Goal: Task Accomplishment & Management: Complete application form

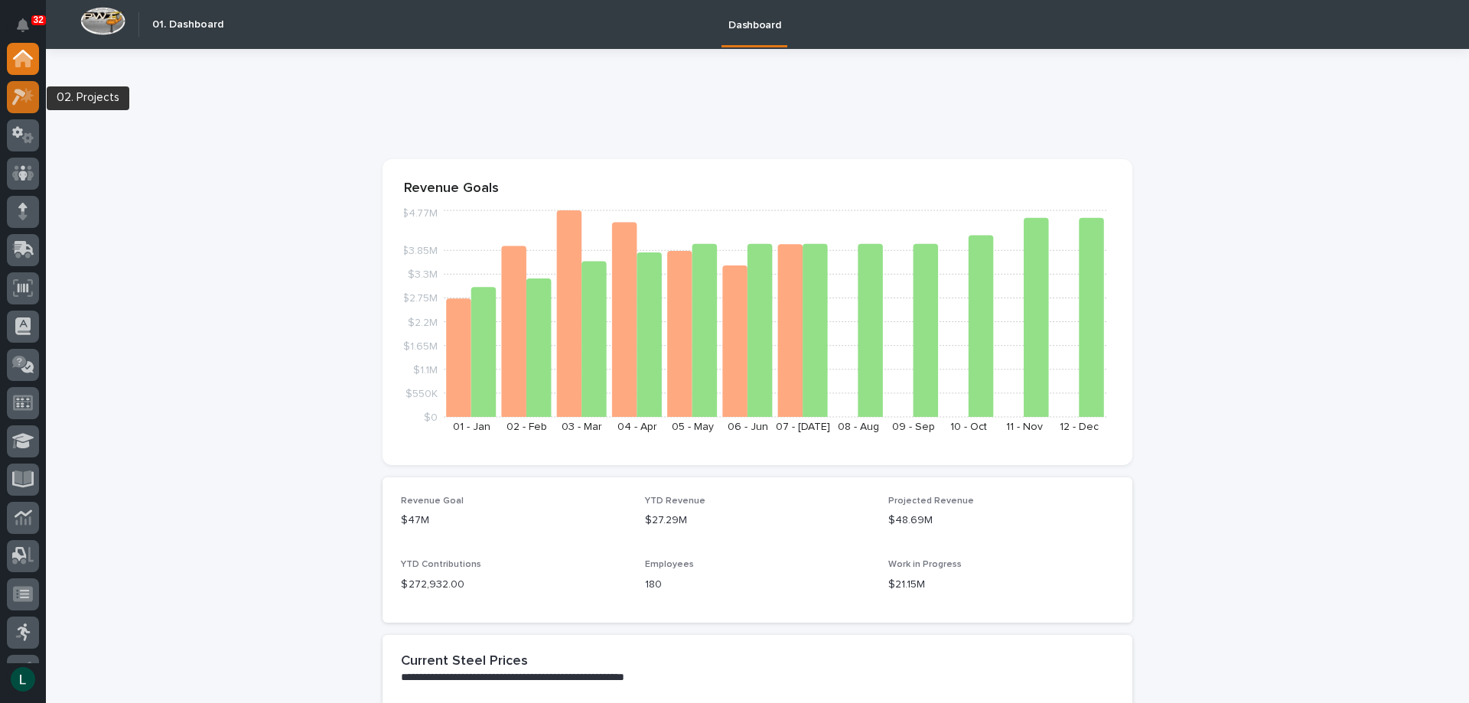
click at [22, 95] on icon at bounding box center [19, 97] width 14 height 17
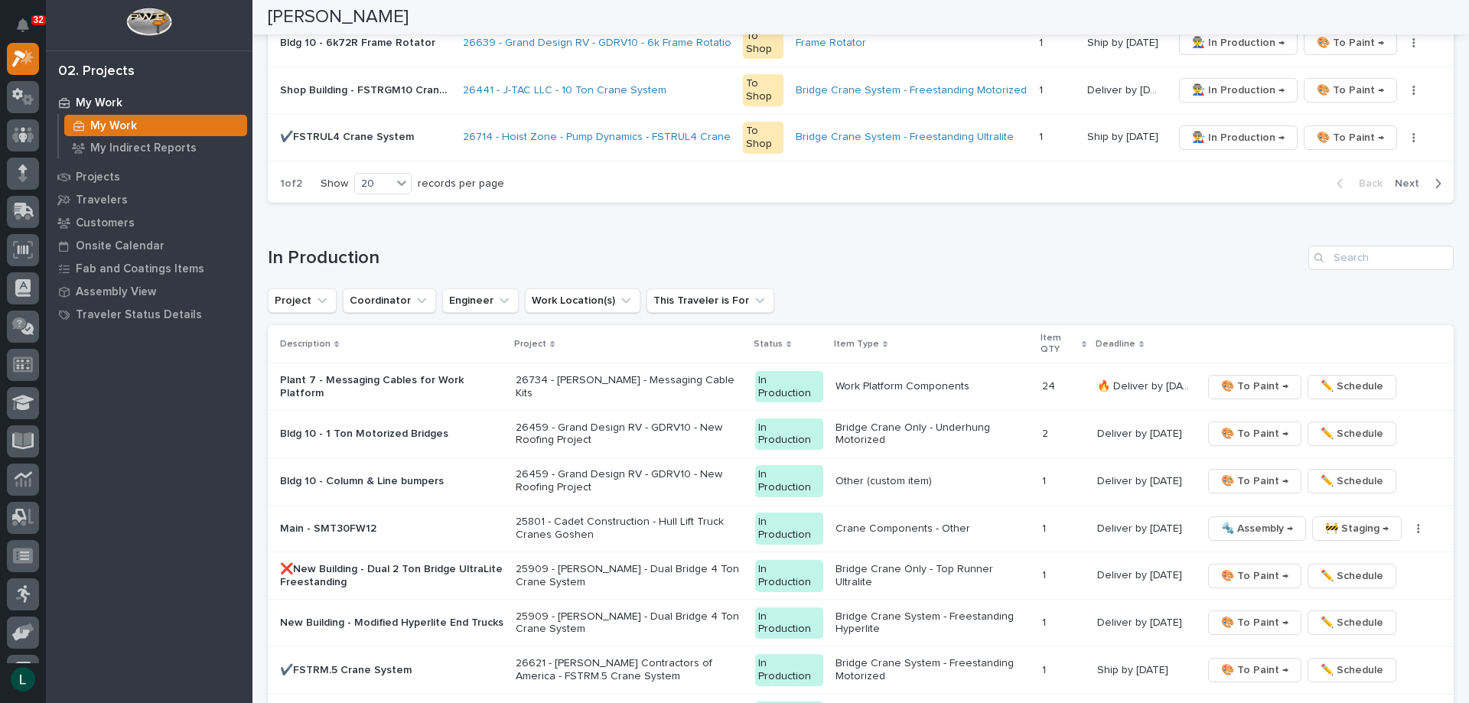
scroll to position [1224, 0]
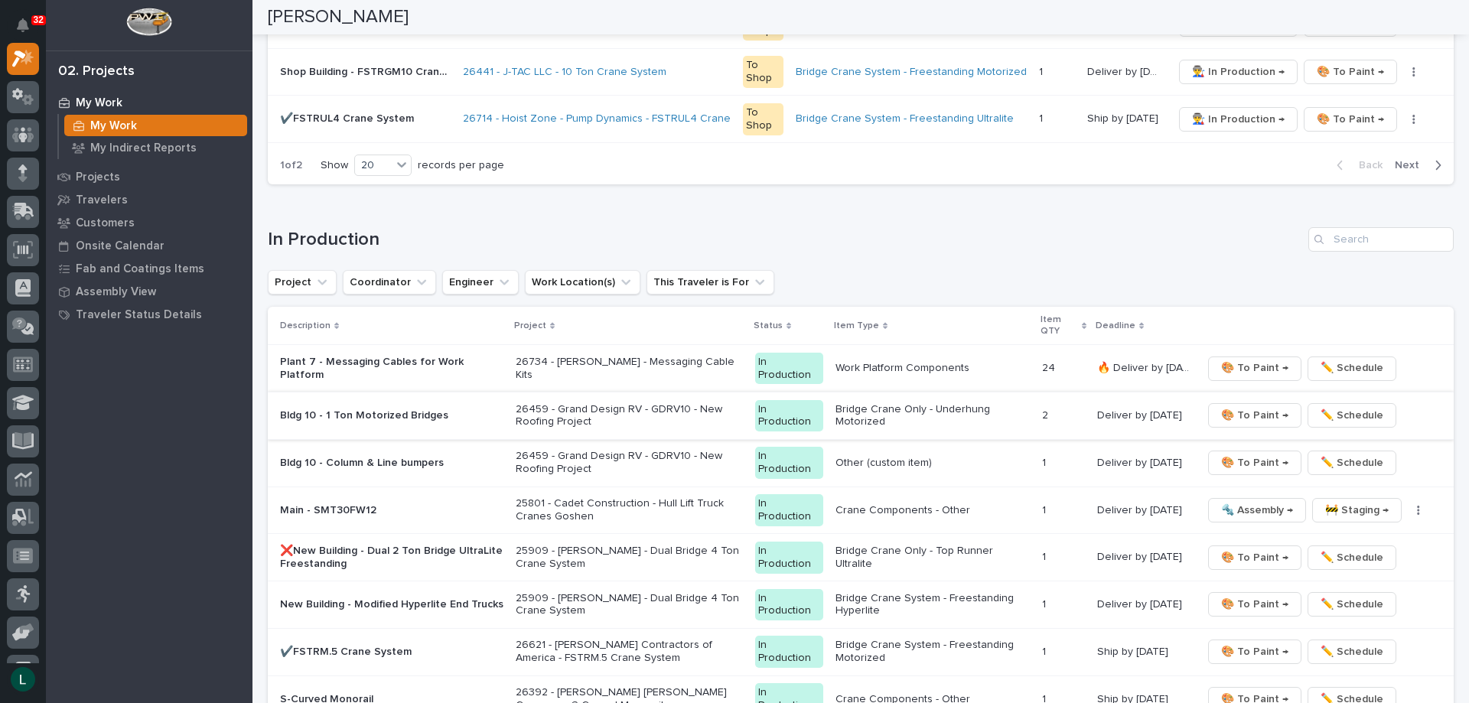
click at [1257, 413] on span "🎨 To Paint →" at bounding box center [1254, 415] width 67 height 18
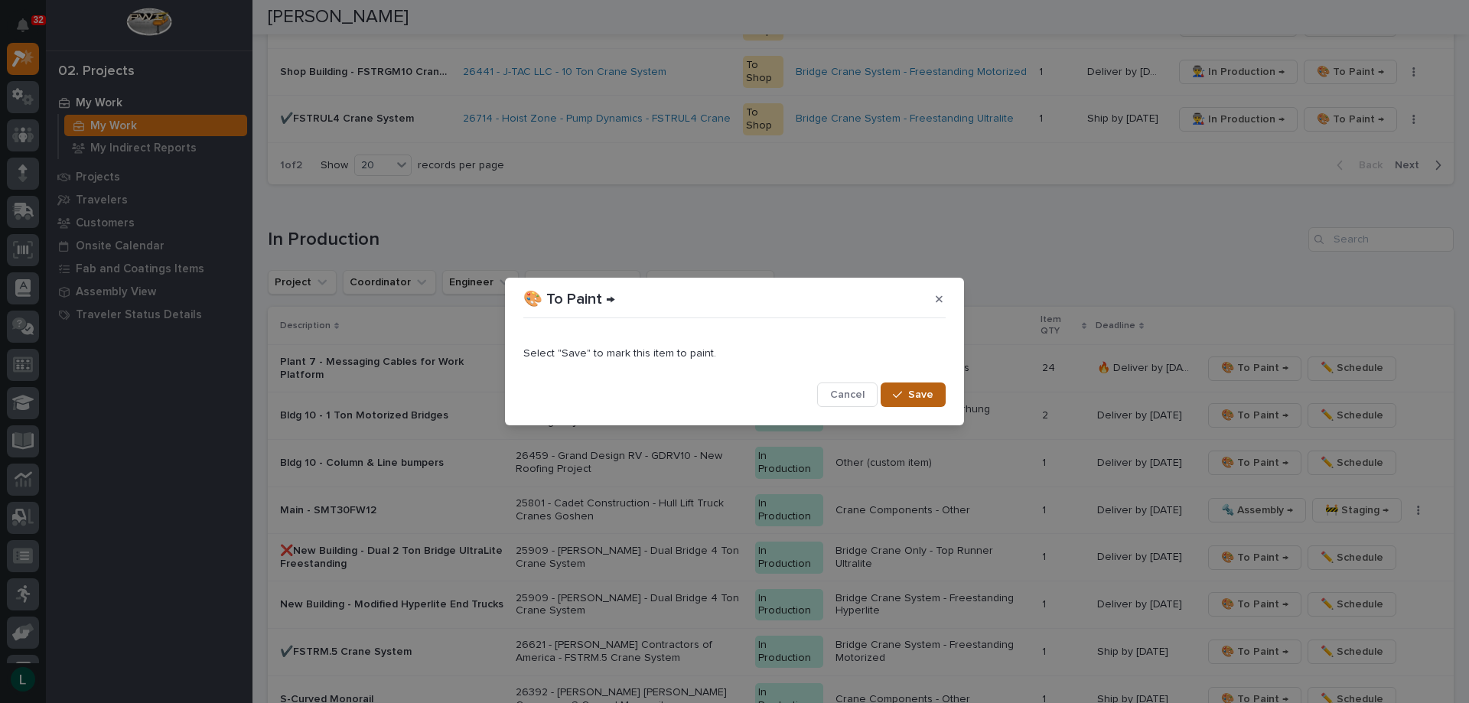
click at [925, 390] on span "Save" at bounding box center [920, 395] width 25 height 14
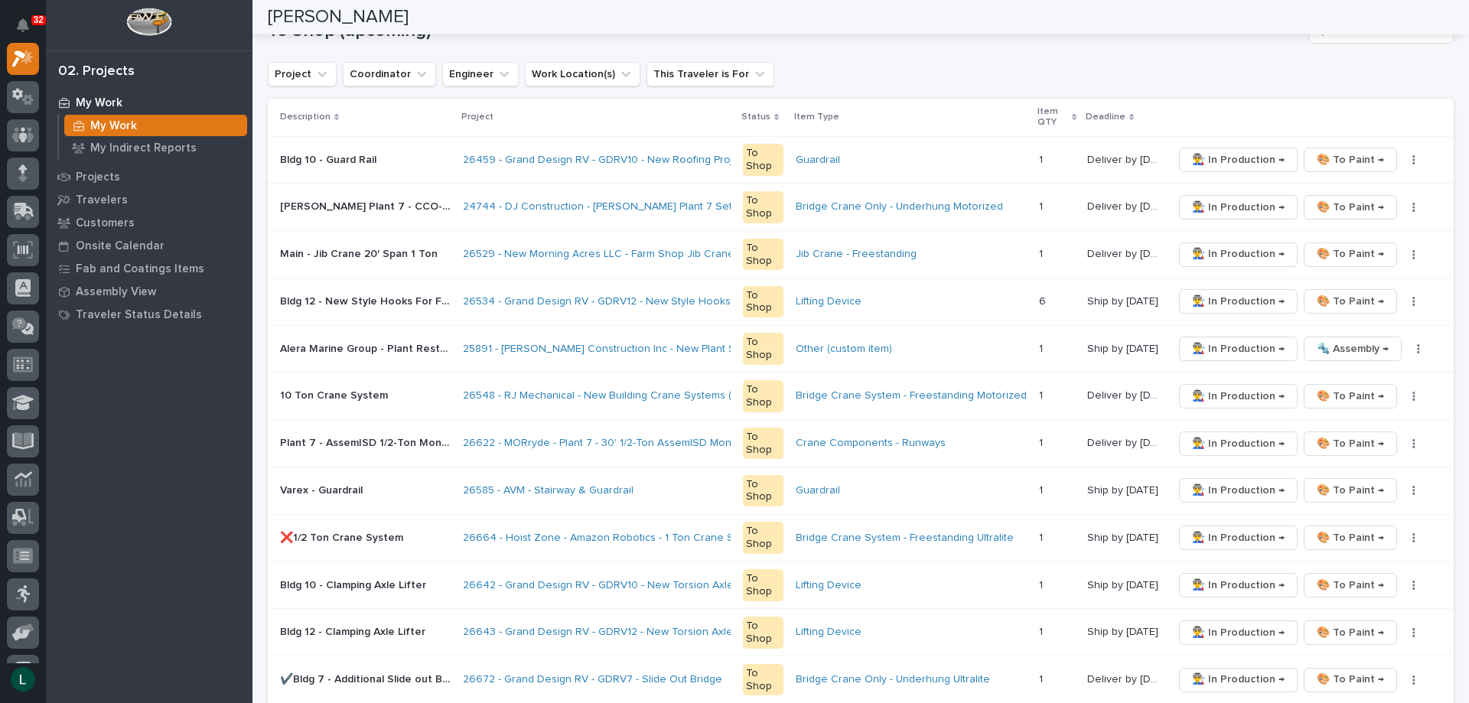
scroll to position [0, 0]
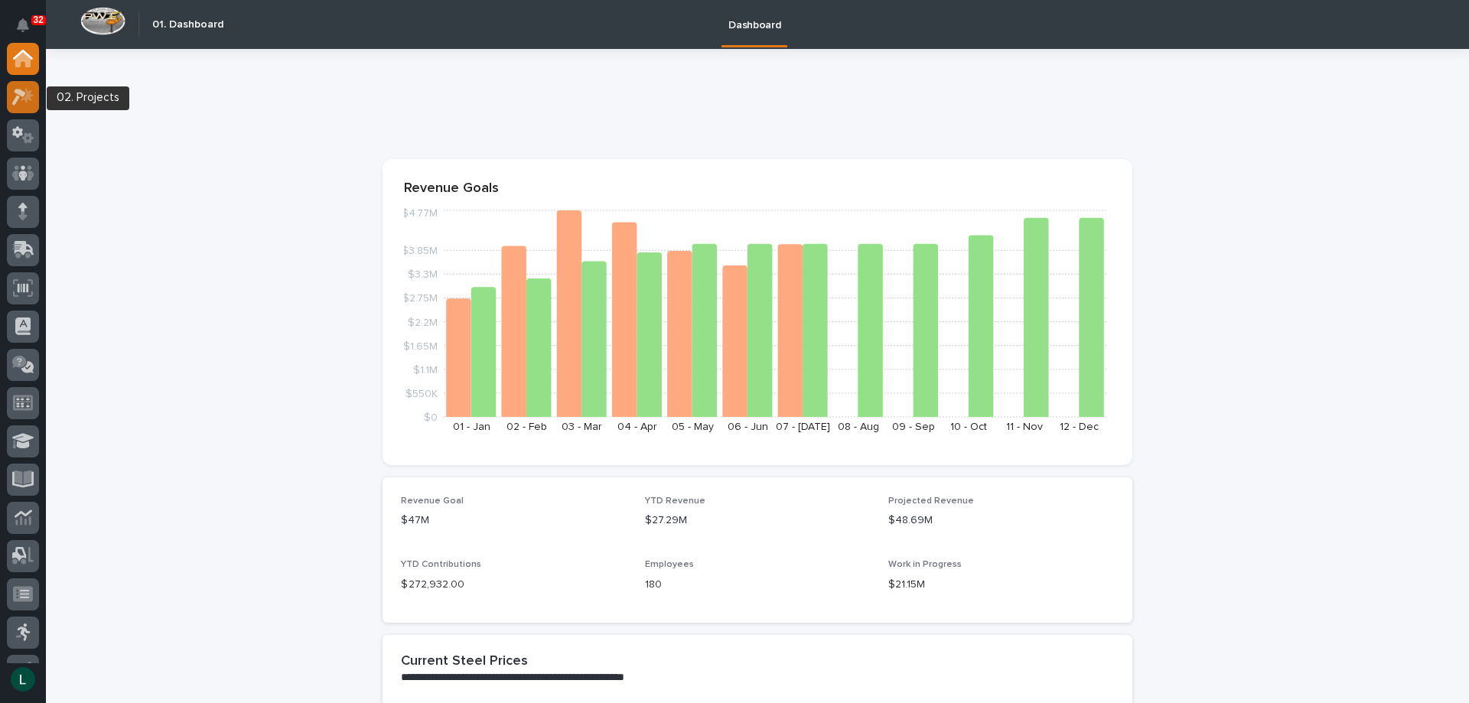
click at [22, 90] on icon at bounding box center [23, 97] width 22 height 18
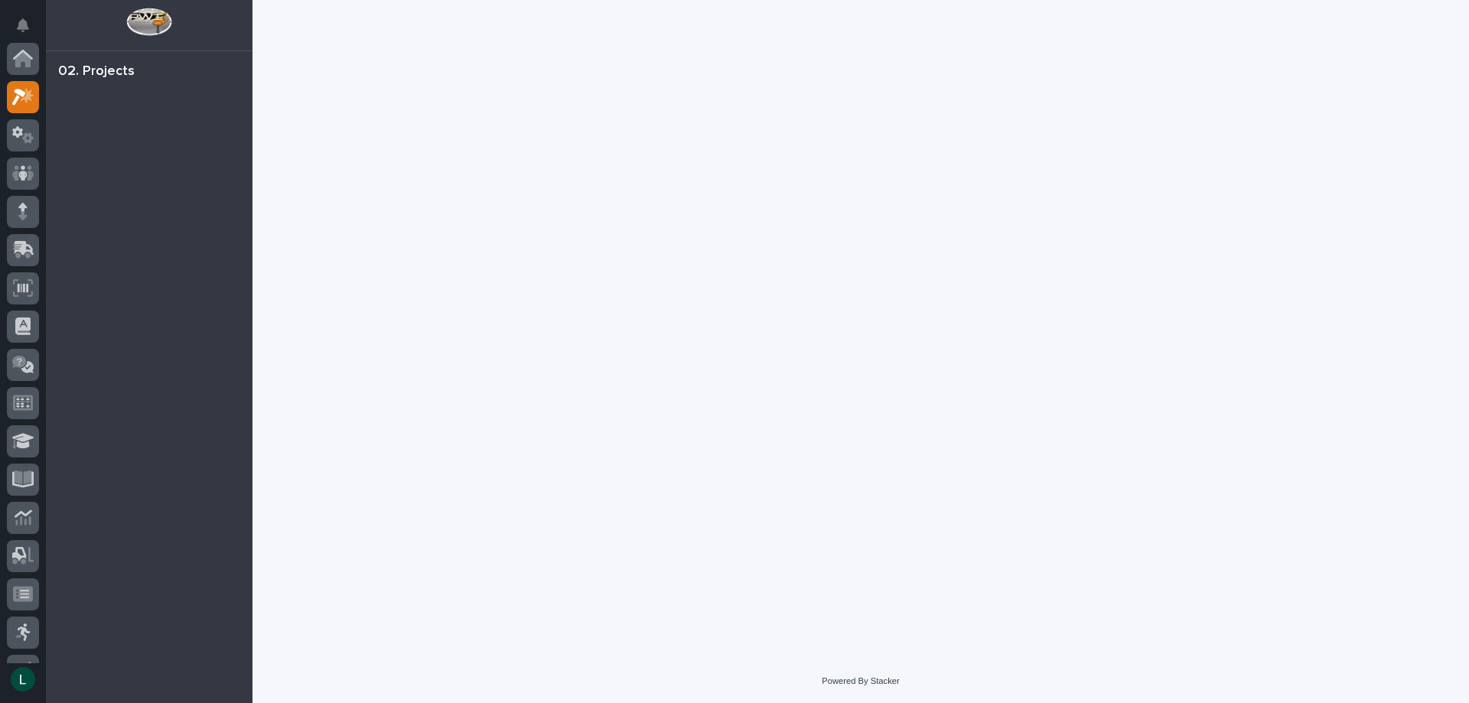
scroll to position [38, 0]
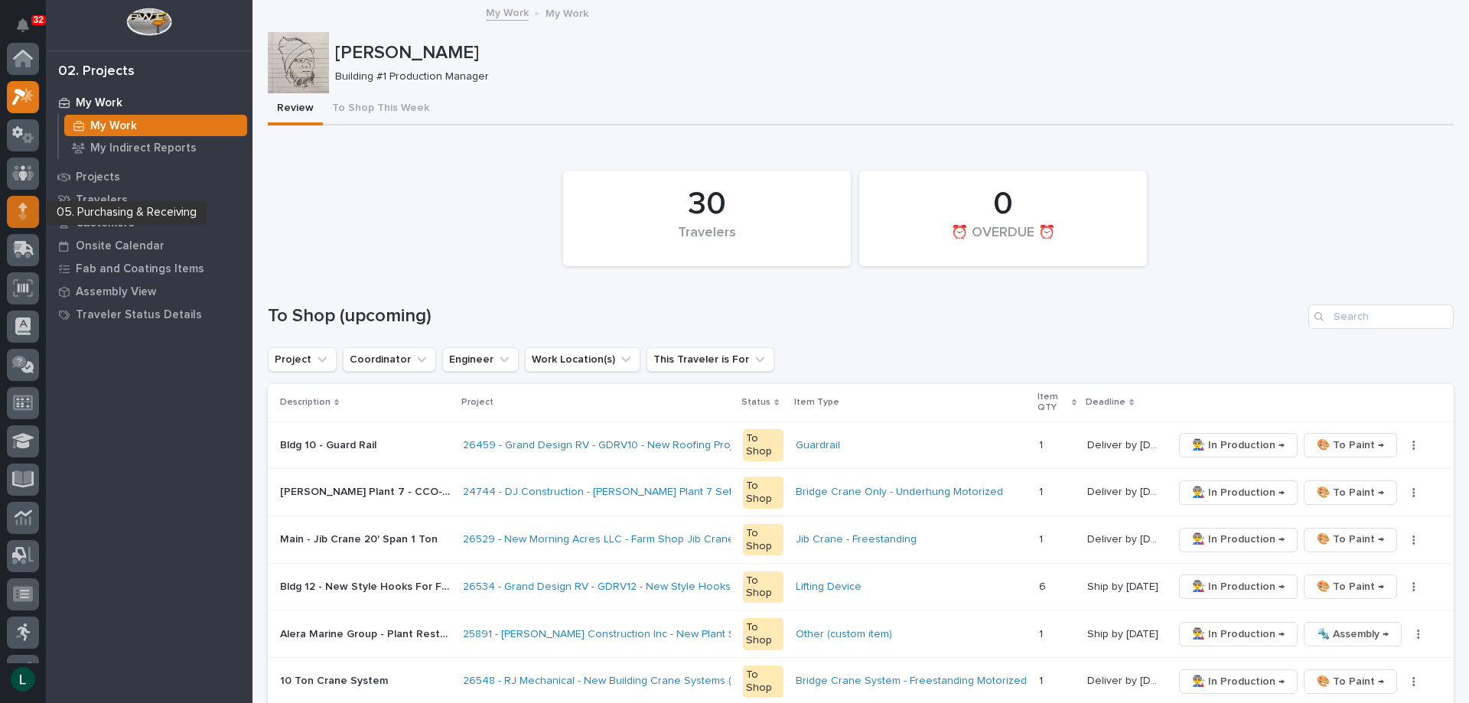
click at [35, 206] on div at bounding box center [23, 212] width 32 height 32
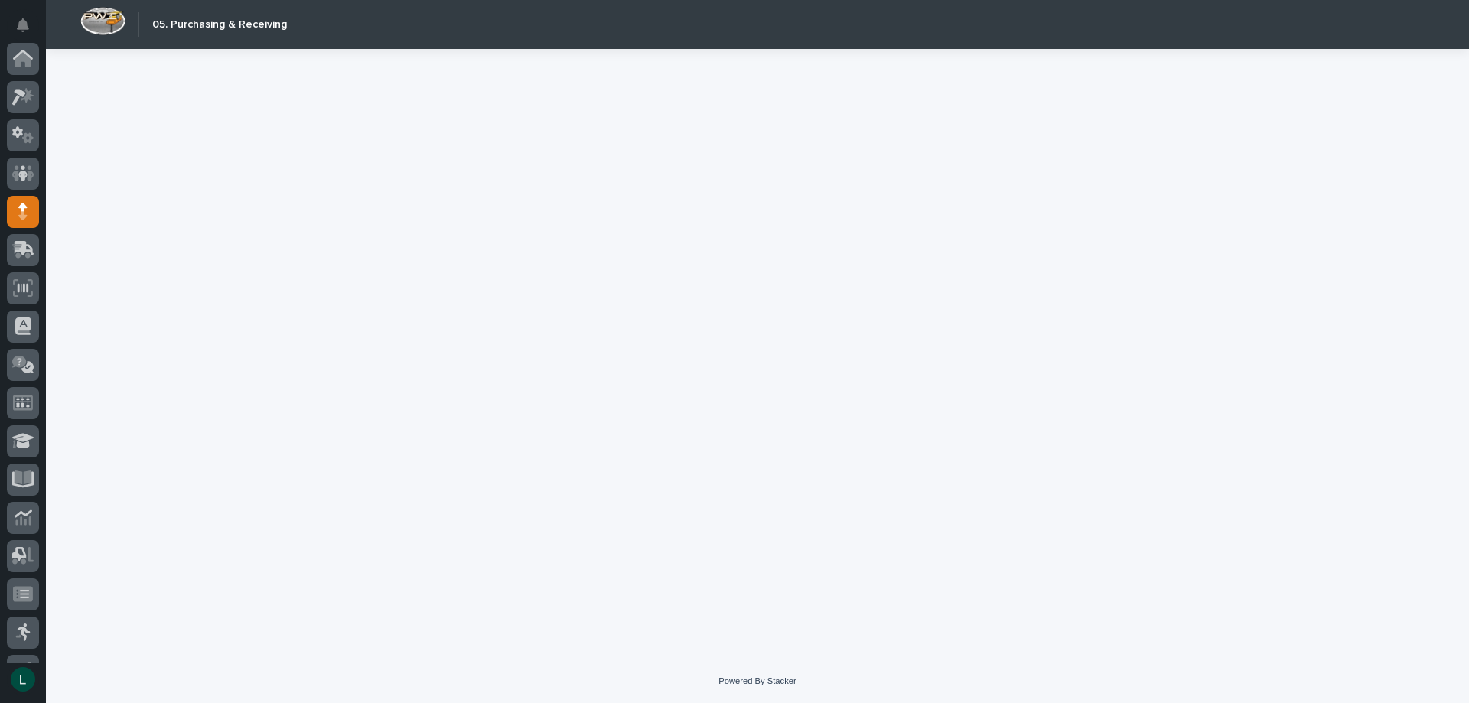
scroll to position [145, 0]
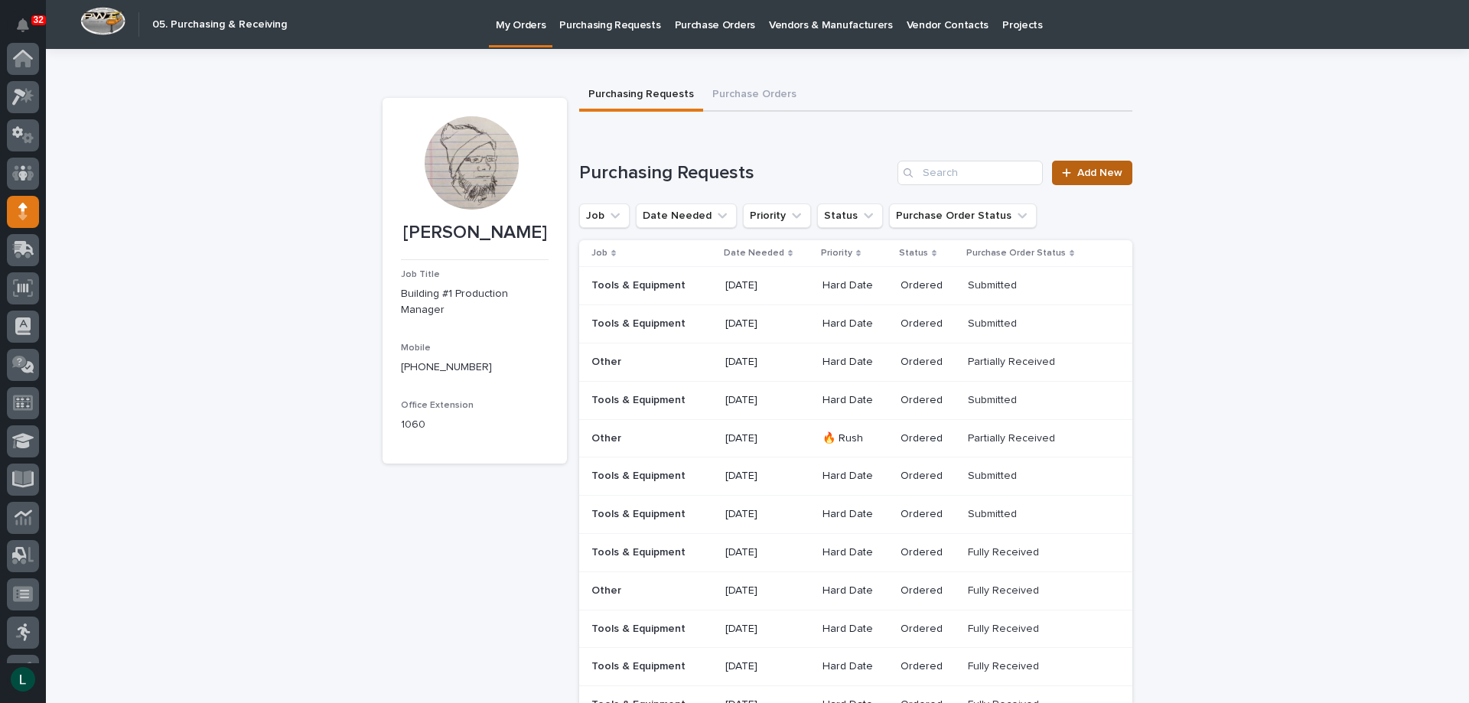
click at [1086, 169] on span "Add New" at bounding box center [1100, 173] width 45 height 11
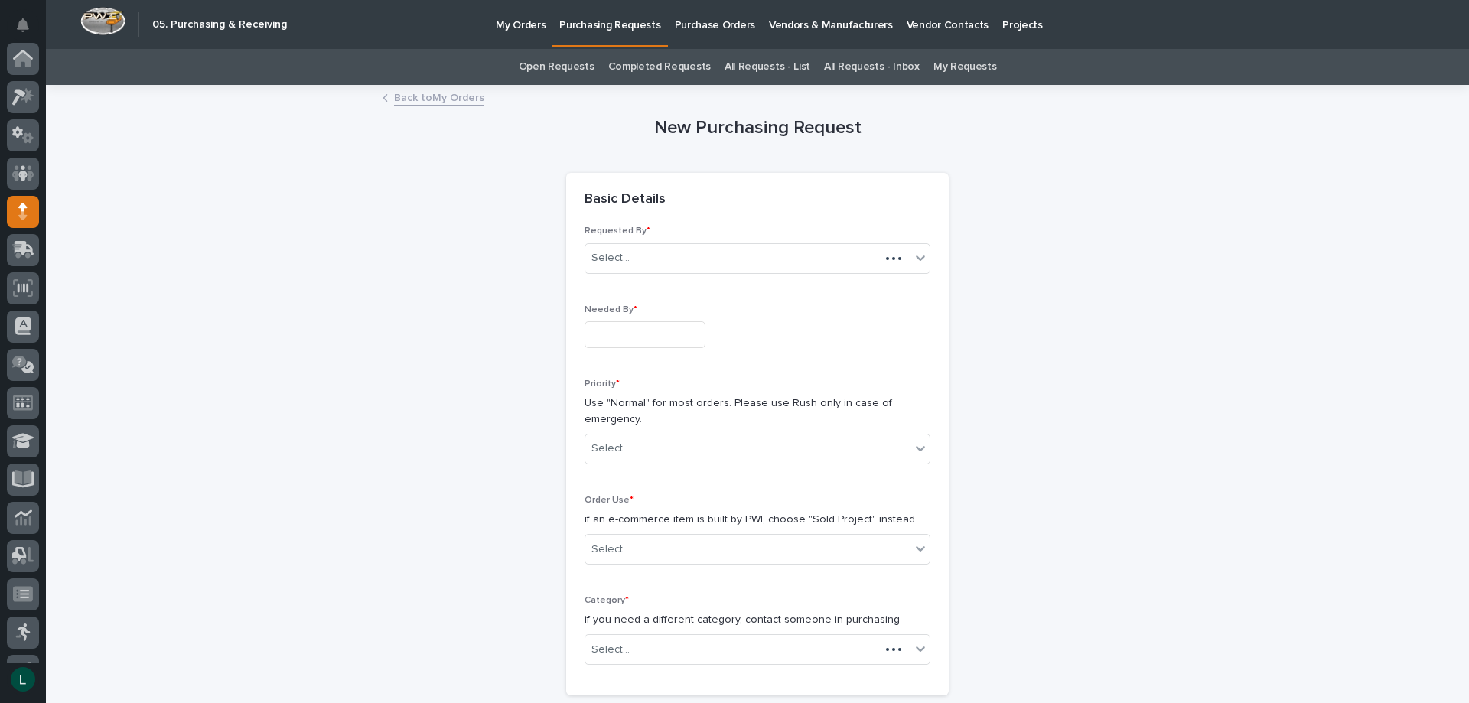
scroll to position [145, 0]
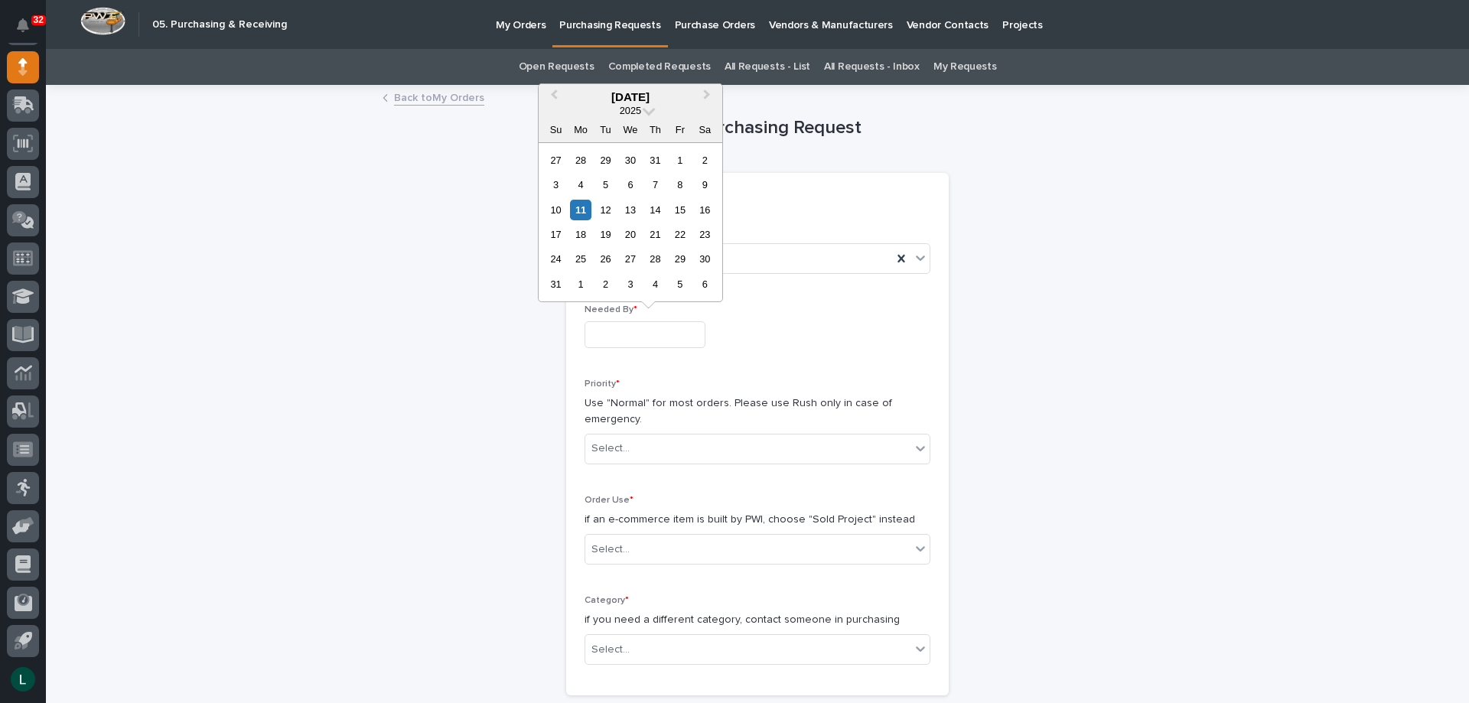
click at [644, 327] on input "text" at bounding box center [645, 334] width 121 height 27
click at [680, 211] on div "15" at bounding box center [680, 210] width 21 height 21
type input "**********"
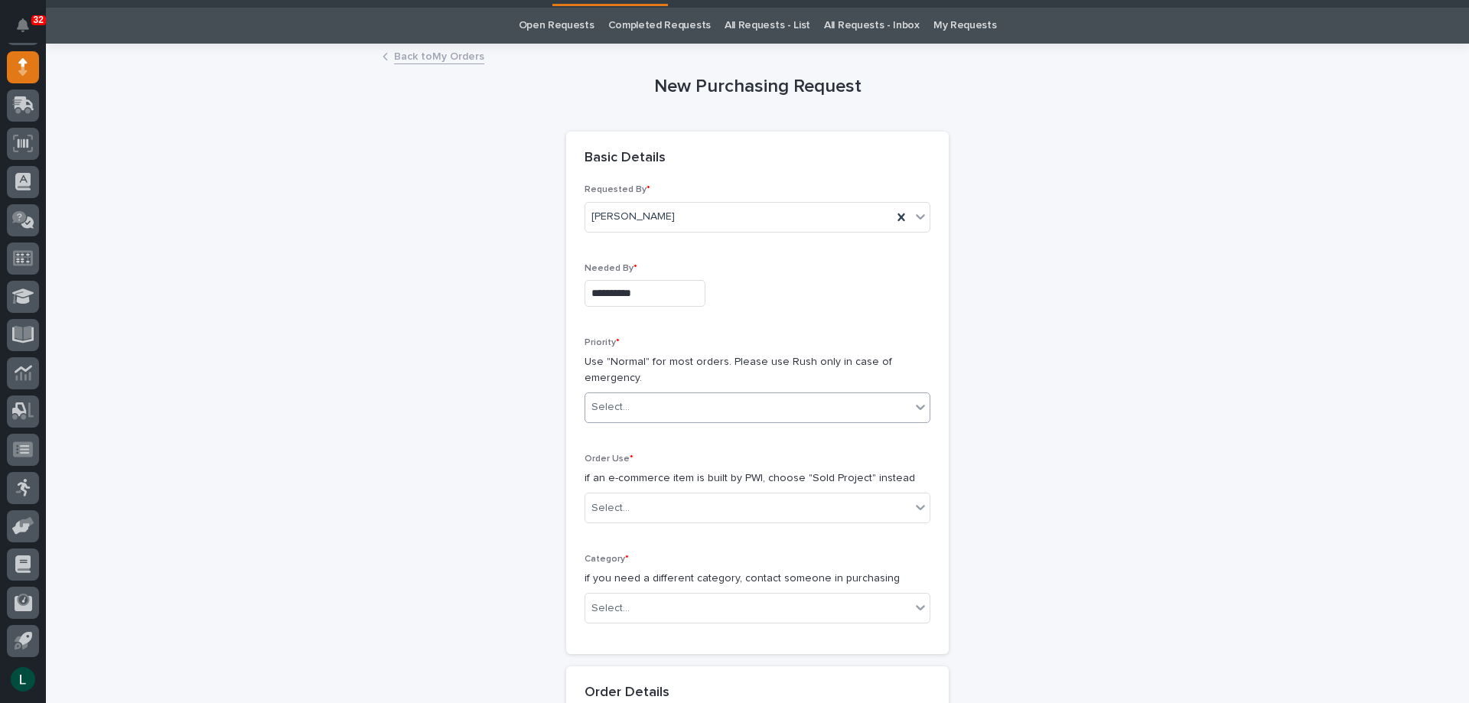
scroll to position [153, 0]
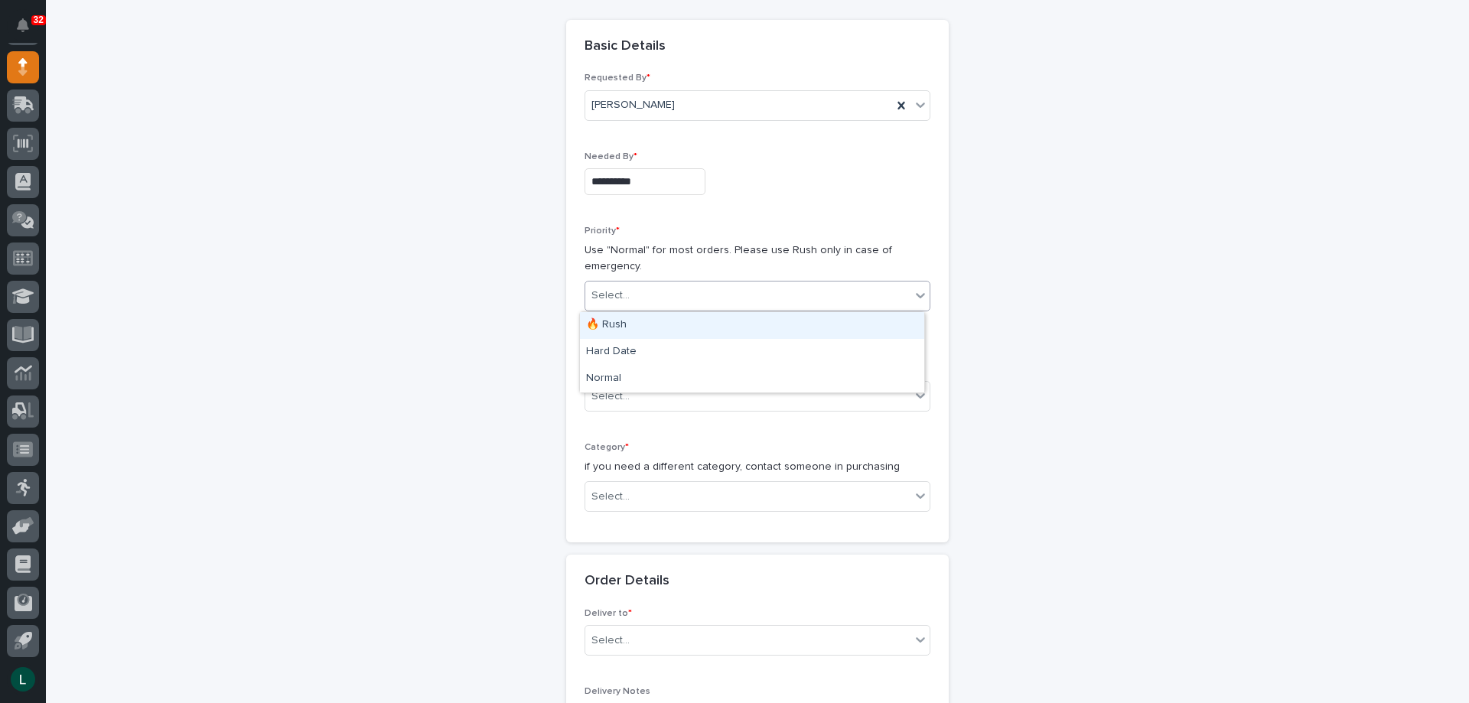
click at [703, 288] on div "Select..." at bounding box center [747, 295] width 325 height 25
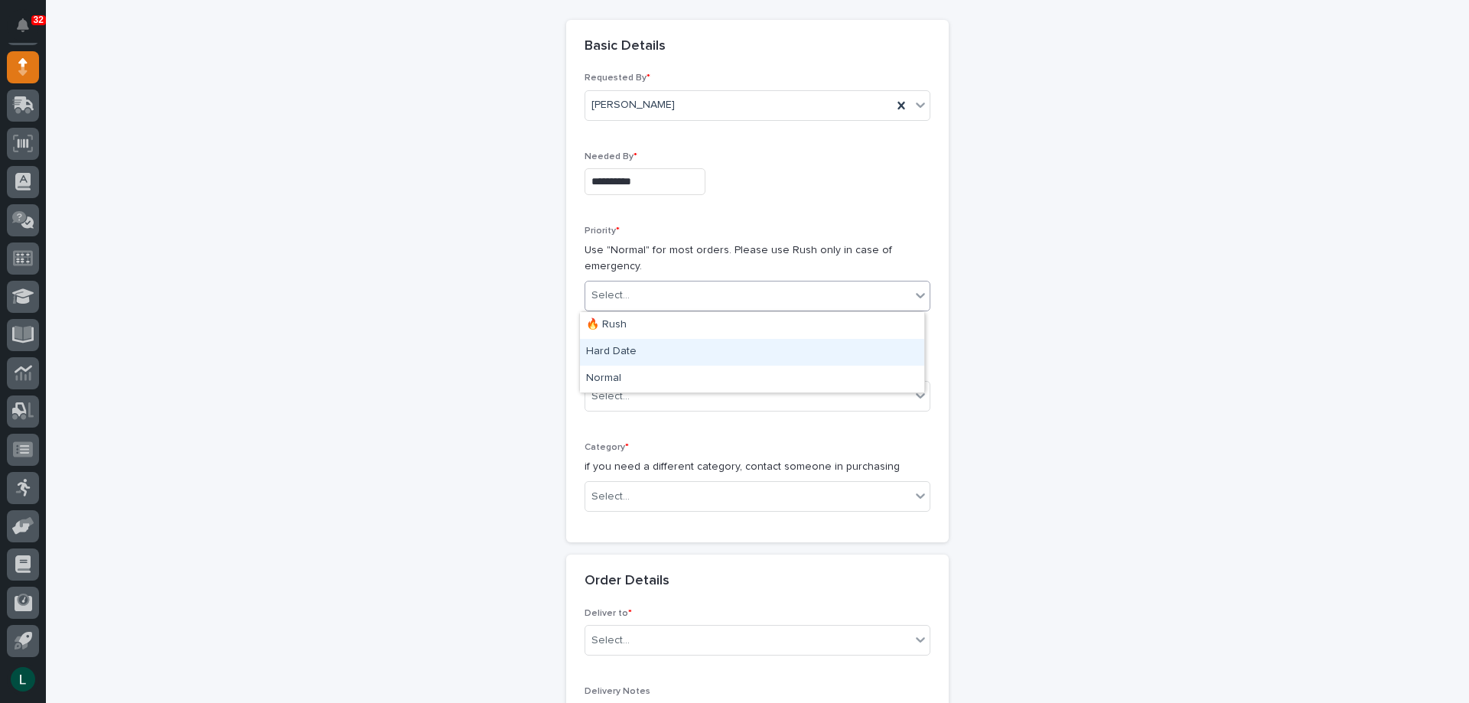
click at [673, 342] on div "Hard Date" at bounding box center [752, 352] width 344 height 27
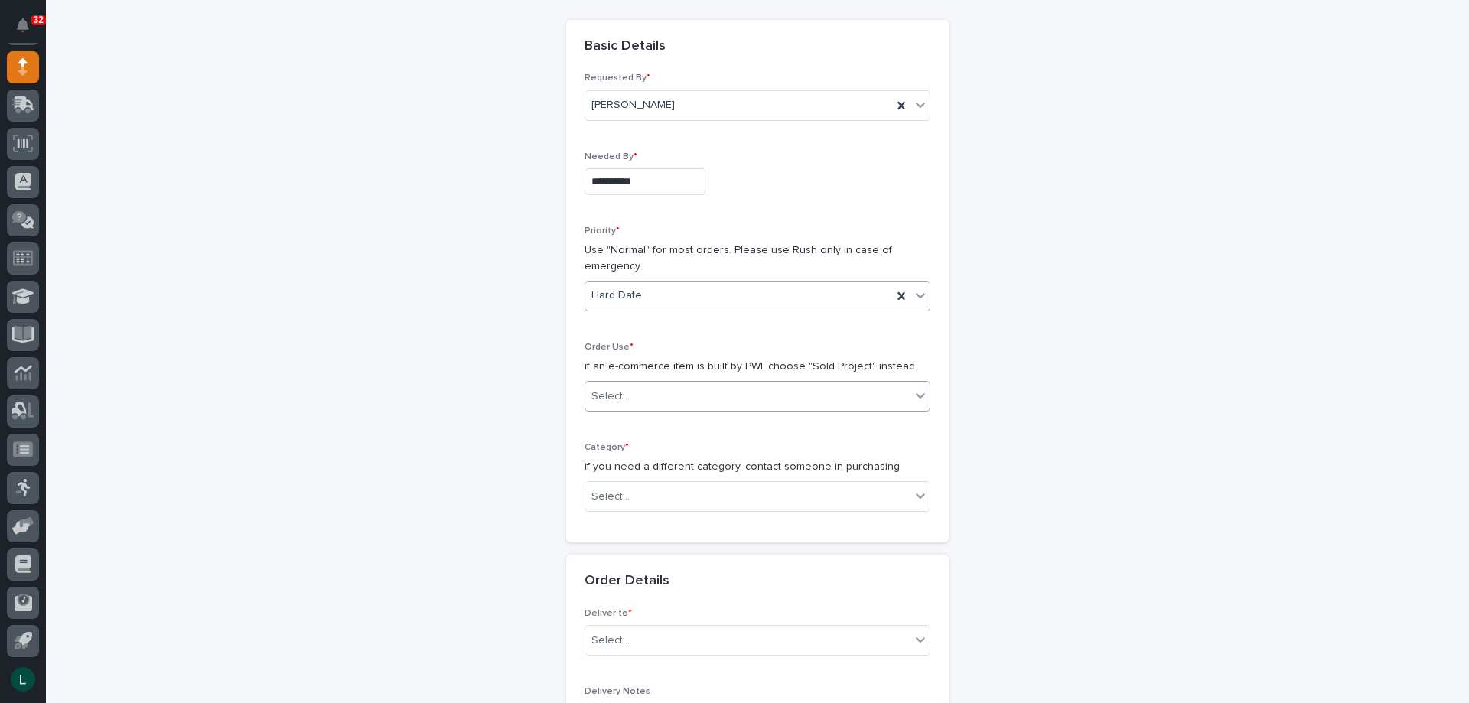
click at [662, 384] on div "Select..." at bounding box center [747, 396] width 325 height 25
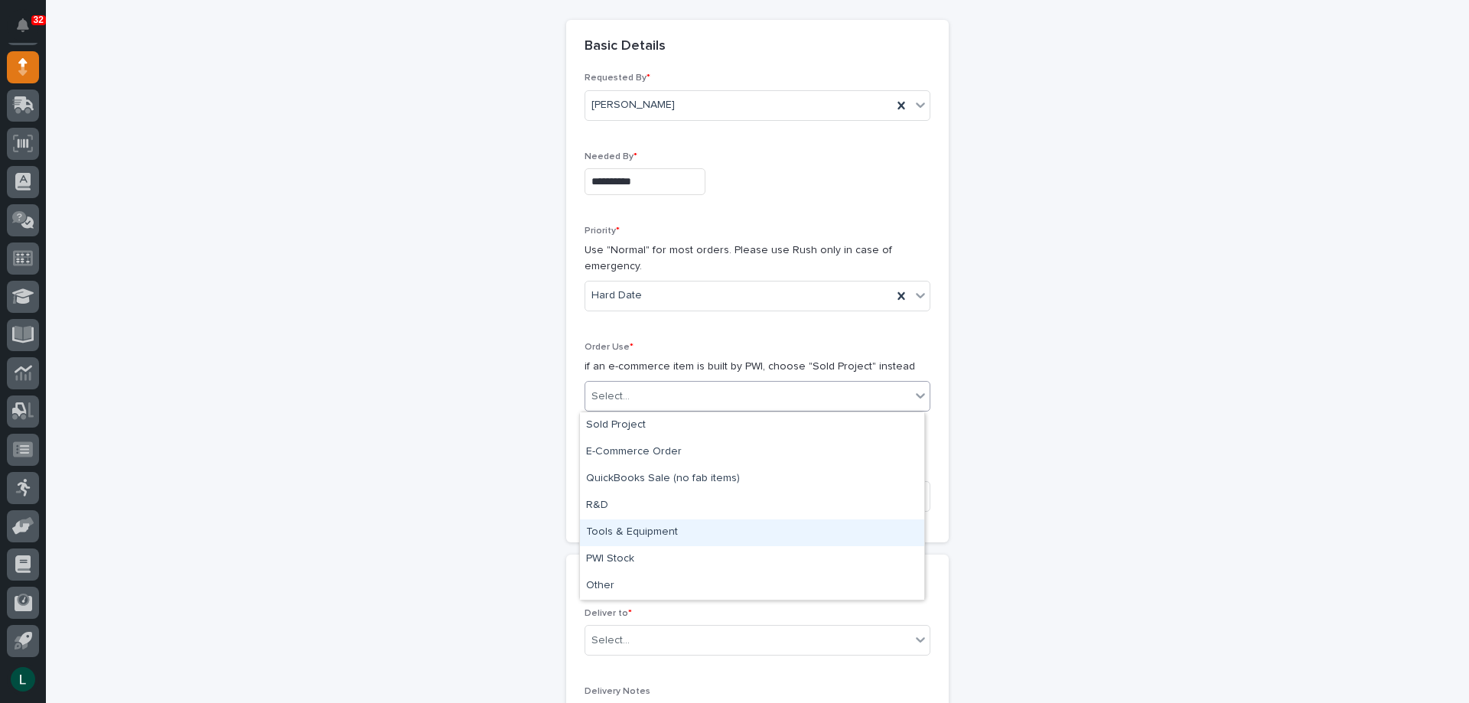
click at [679, 525] on div "Tools & Equipment" at bounding box center [752, 533] width 344 height 27
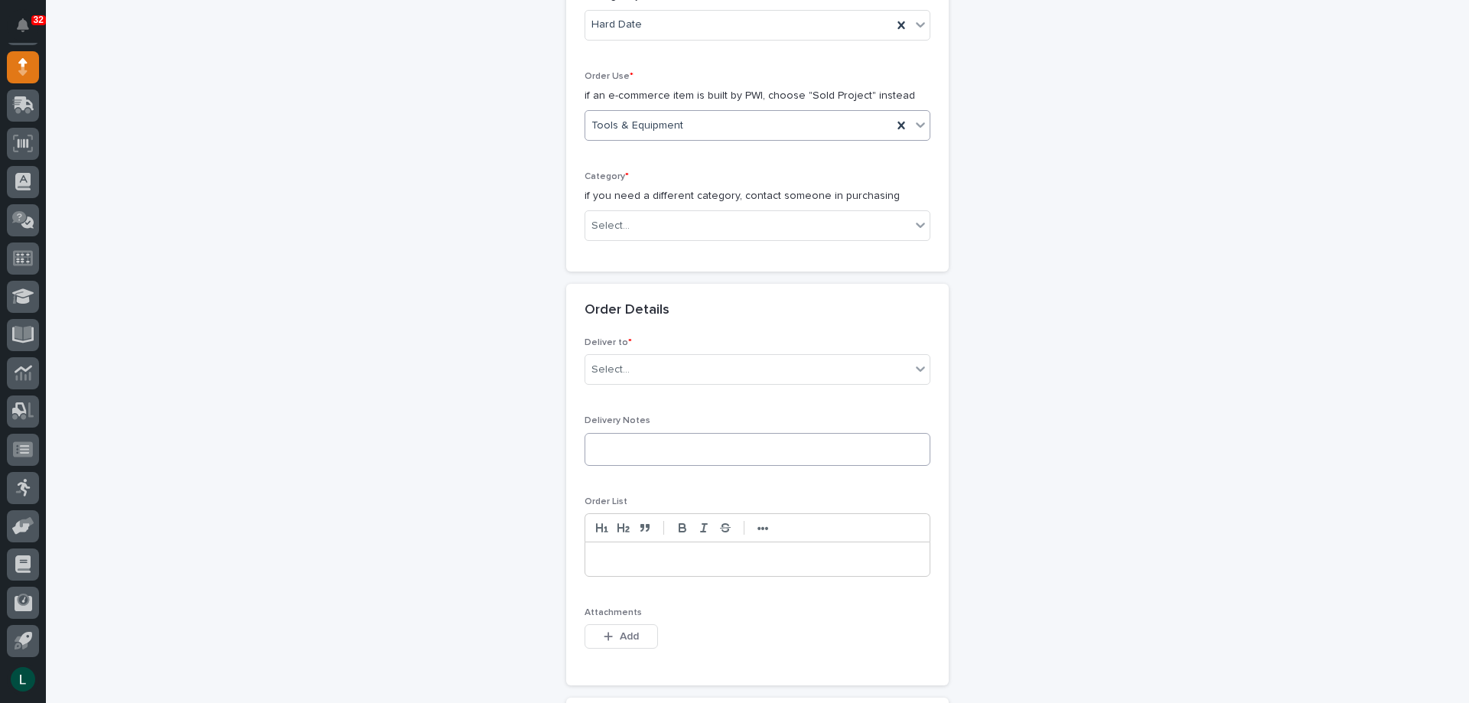
scroll to position [459, 0]
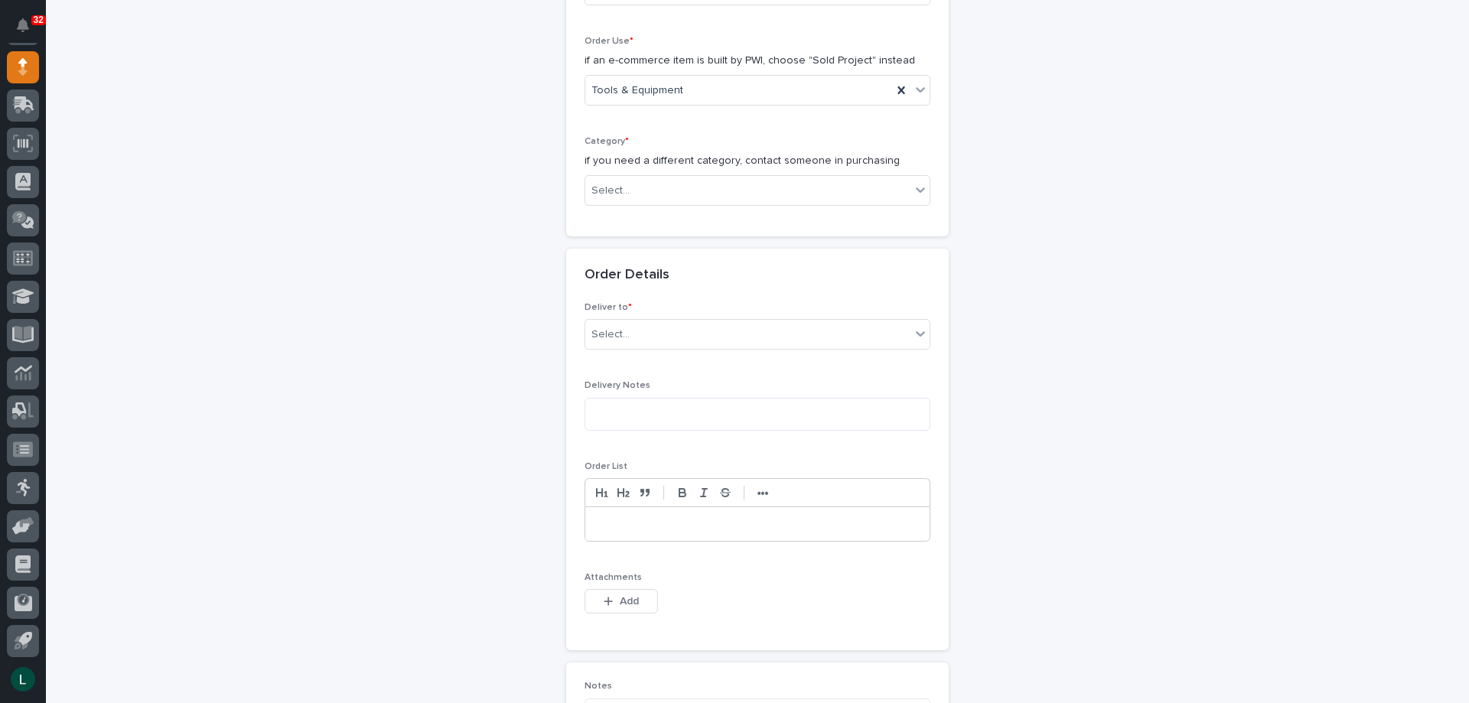
click at [726, 173] on div "Category * if you need a different category, contact someone in purchasing Sele…" at bounding box center [758, 177] width 346 height 82
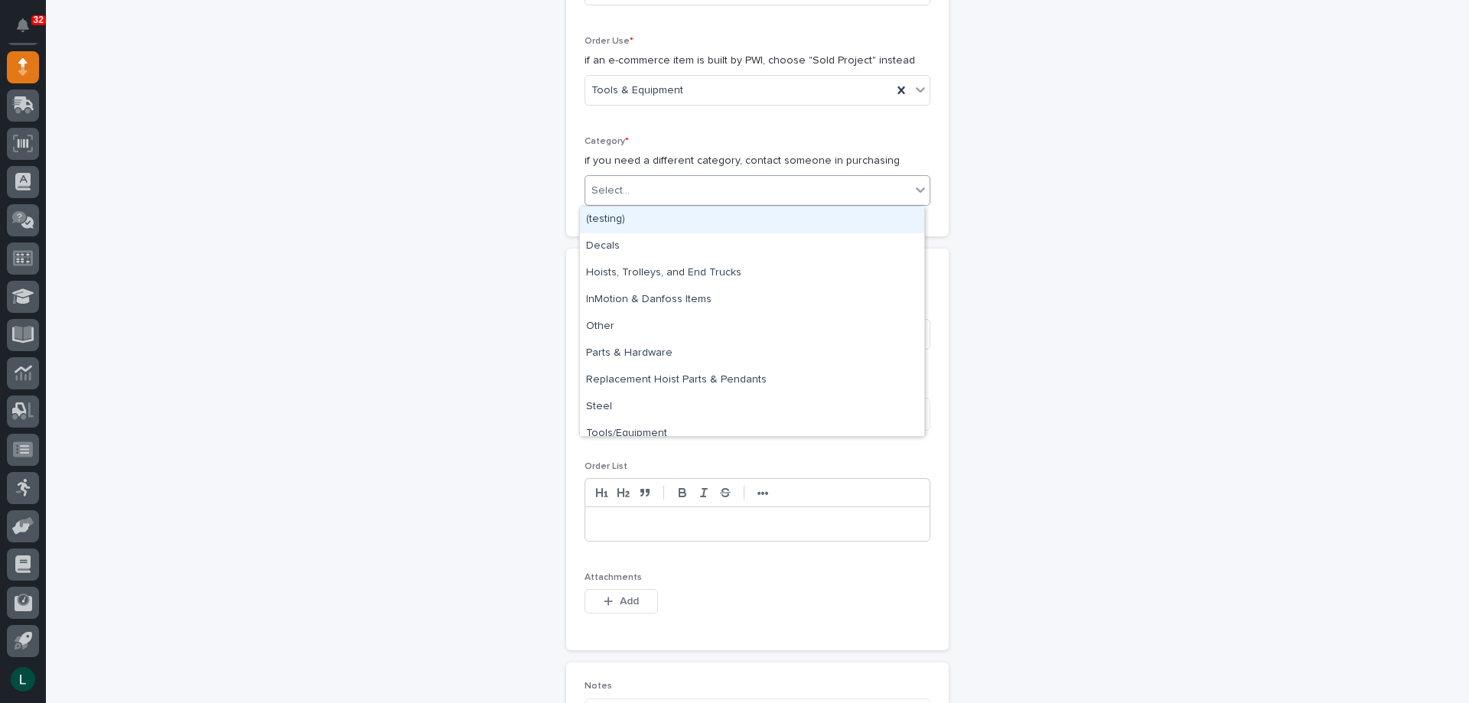
click at [648, 182] on div "Select..." at bounding box center [747, 190] width 325 height 25
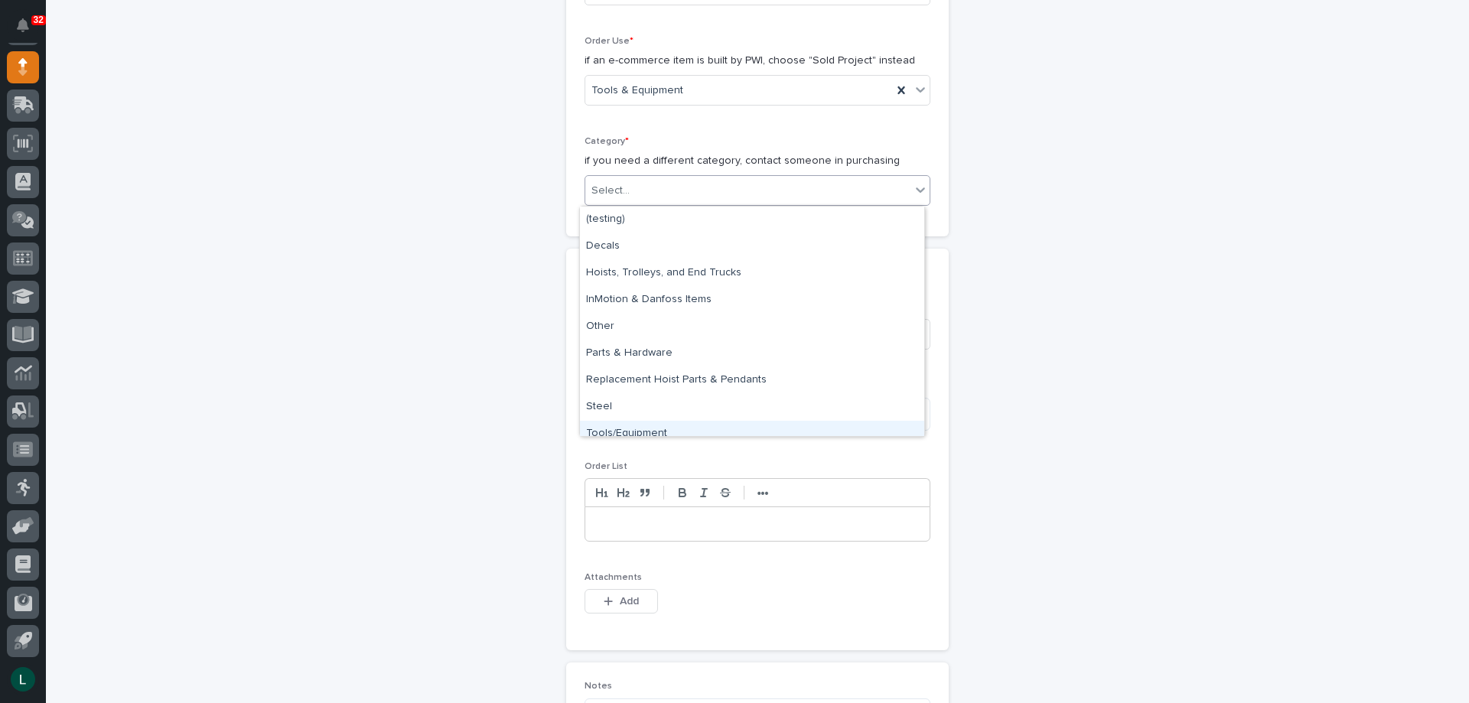
drag, startPoint x: 650, startPoint y: 420, endPoint x: 647, endPoint y: 431, distance: 11.4
click at [647, 431] on div "Tools/Equipment" at bounding box center [752, 434] width 344 height 27
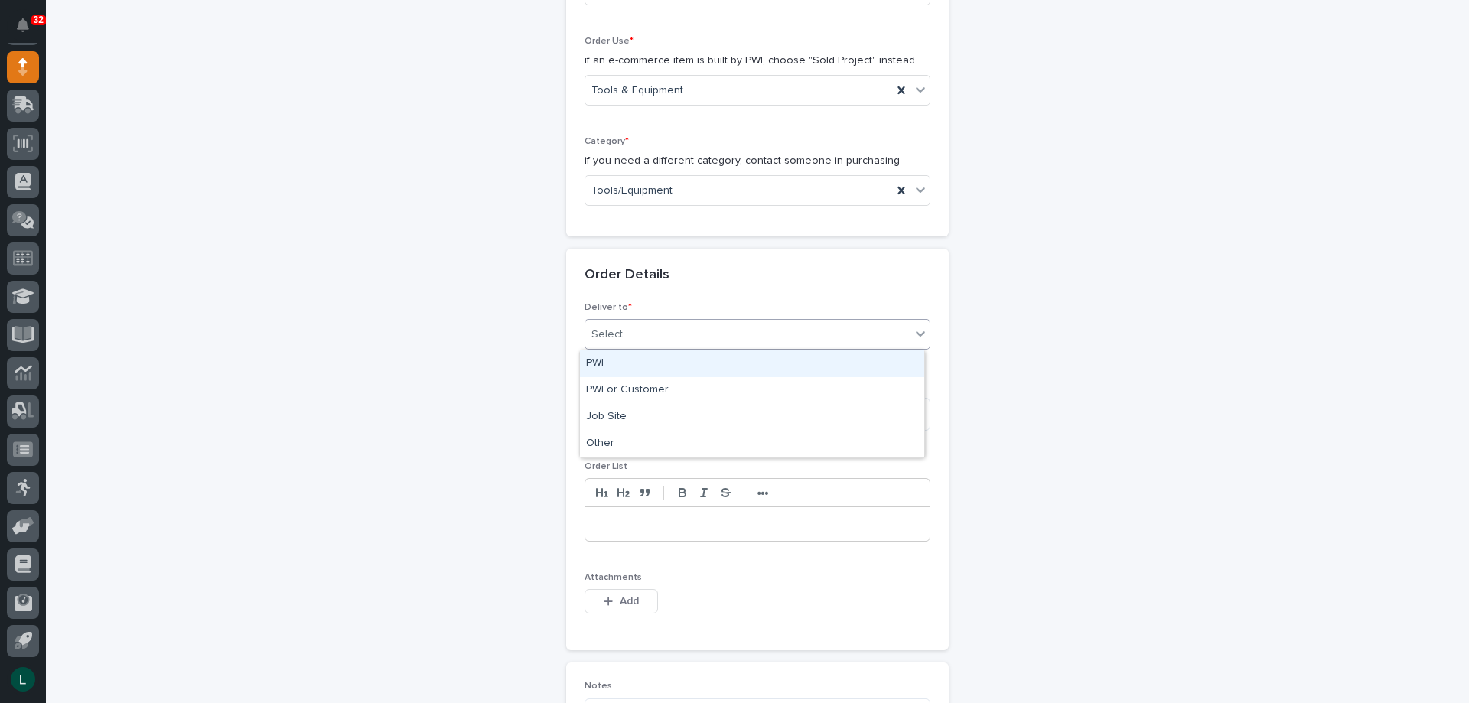
click at [634, 324] on div "Select..." at bounding box center [747, 334] width 325 height 25
click at [649, 358] on div "PWI" at bounding box center [752, 364] width 344 height 27
click at [676, 414] on textarea at bounding box center [758, 414] width 346 height 33
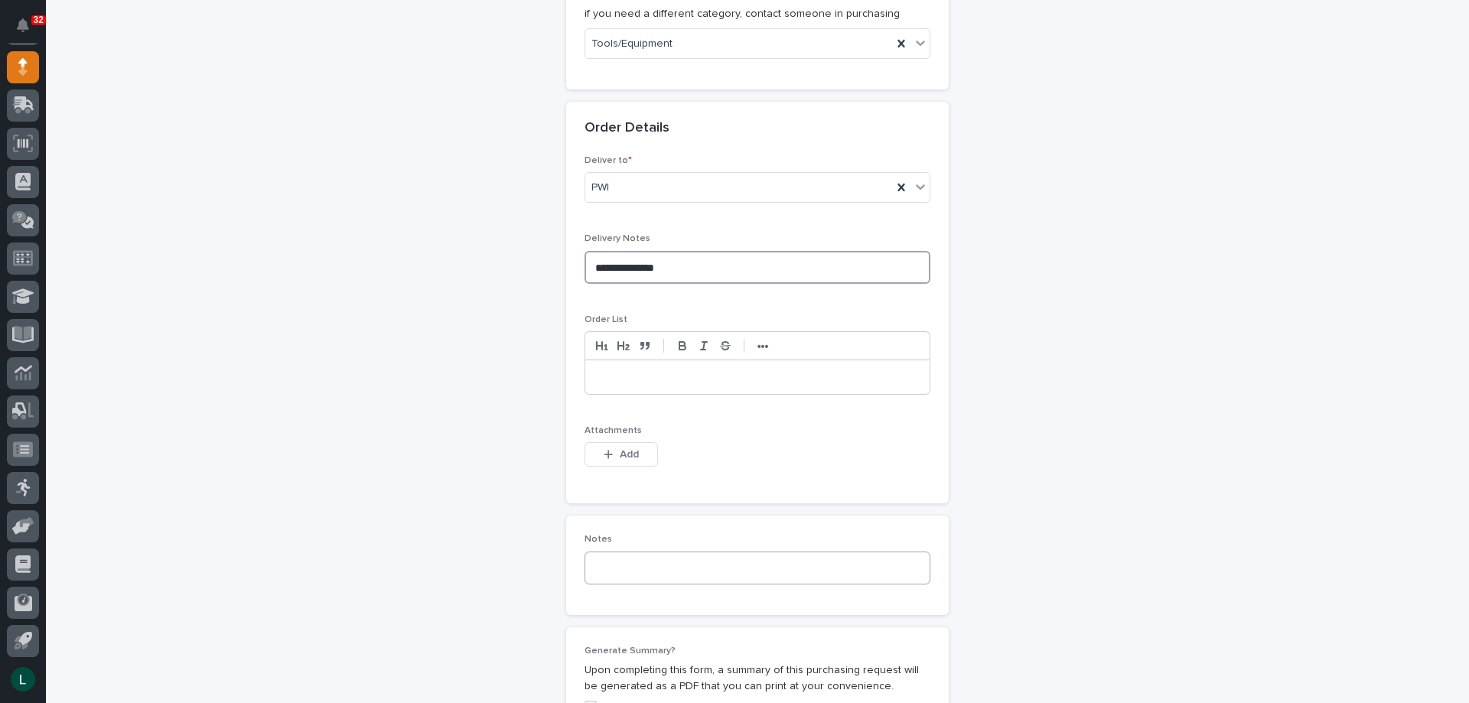
scroll to position [612, 0]
type textarea "**********"
click at [665, 371] on p at bounding box center [757, 371] width 321 height 15
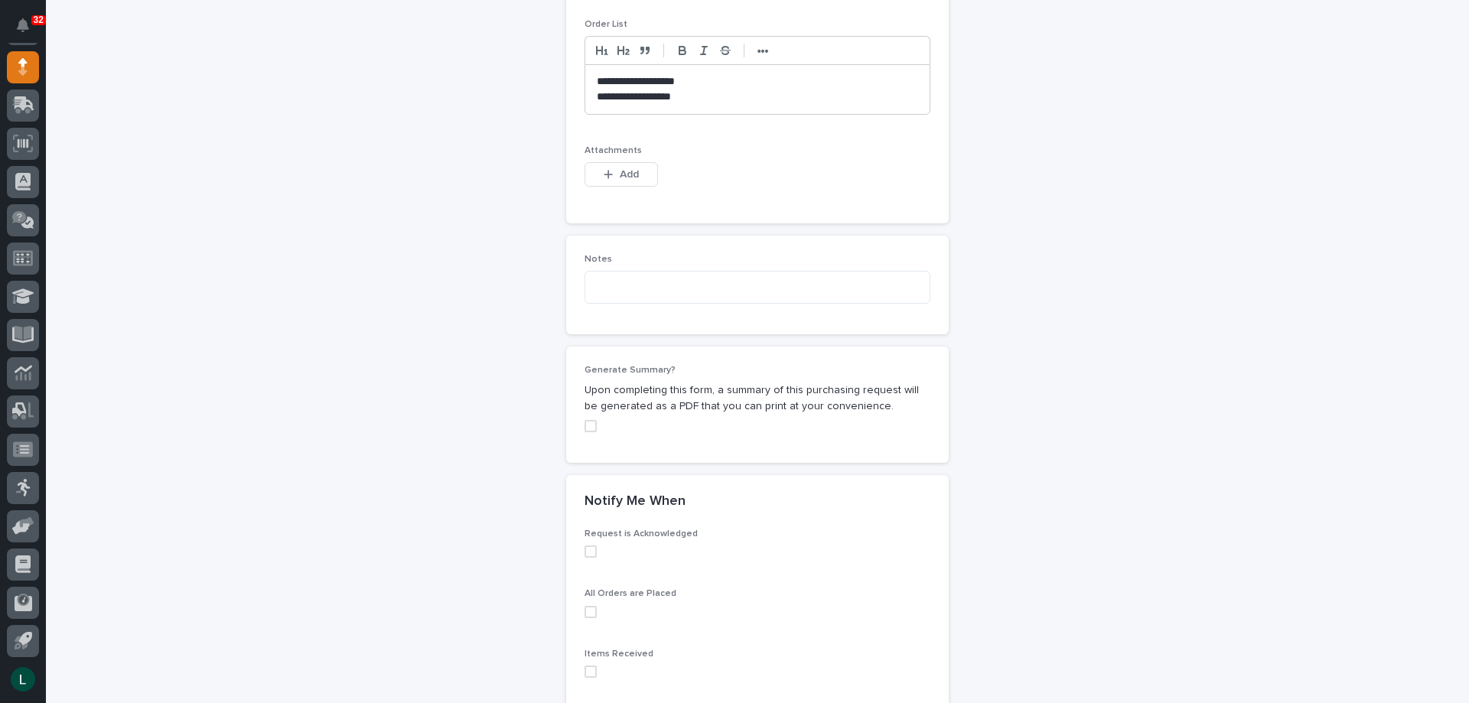
scroll to position [995, 0]
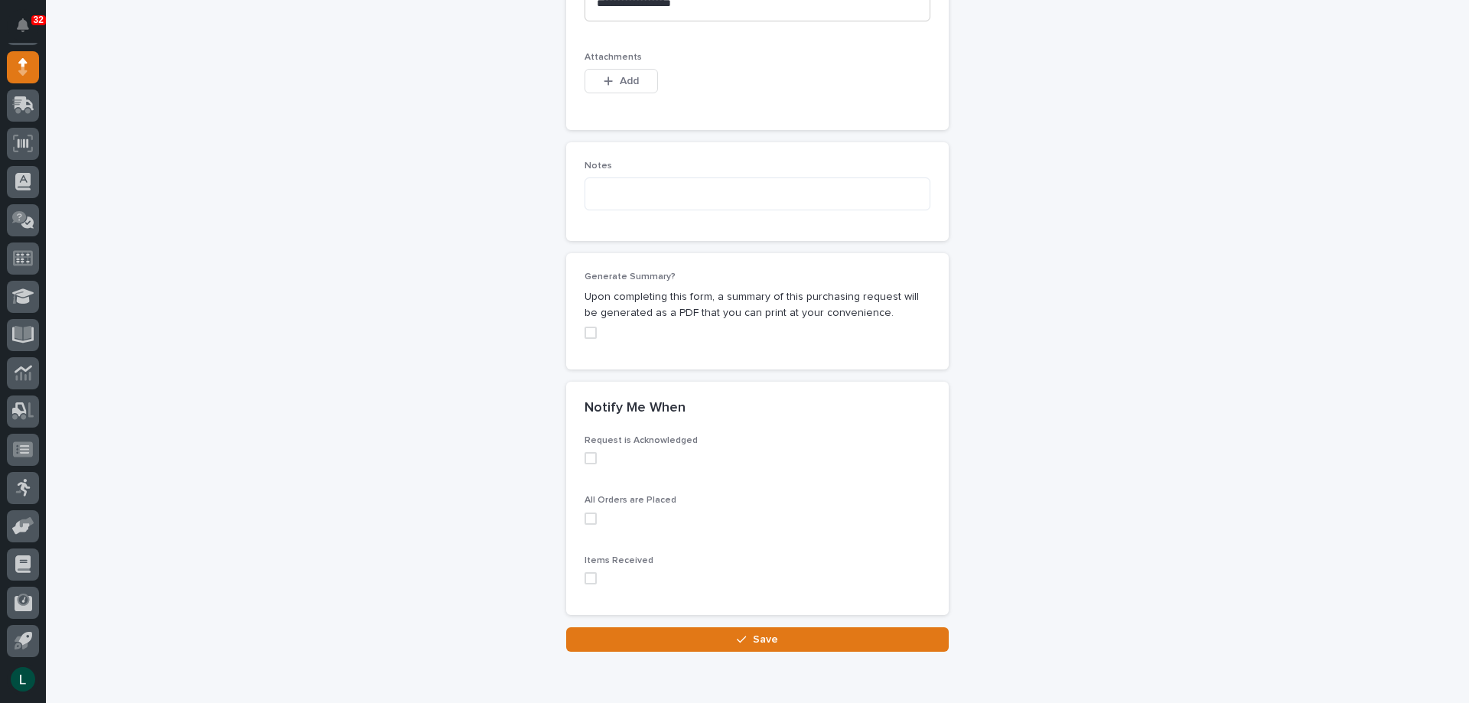
click at [588, 456] on span at bounding box center [591, 458] width 12 height 12
drag, startPoint x: 582, startPoint y: 514, endPoint x: 615, endPoint y: 602, distance: 93.2
click at [595, 552] on div "Request is Acknowledged All Orders are Placed Items Received" at bounding box center [758, 515] width 346 height 161
click at [588, 518] on span at bounding box center [591, 519] width 12 height 12
drag, startPoint x: 583, startPoint y: 576, endPoint x: 592, endPoint y: 585, distance: 12.5
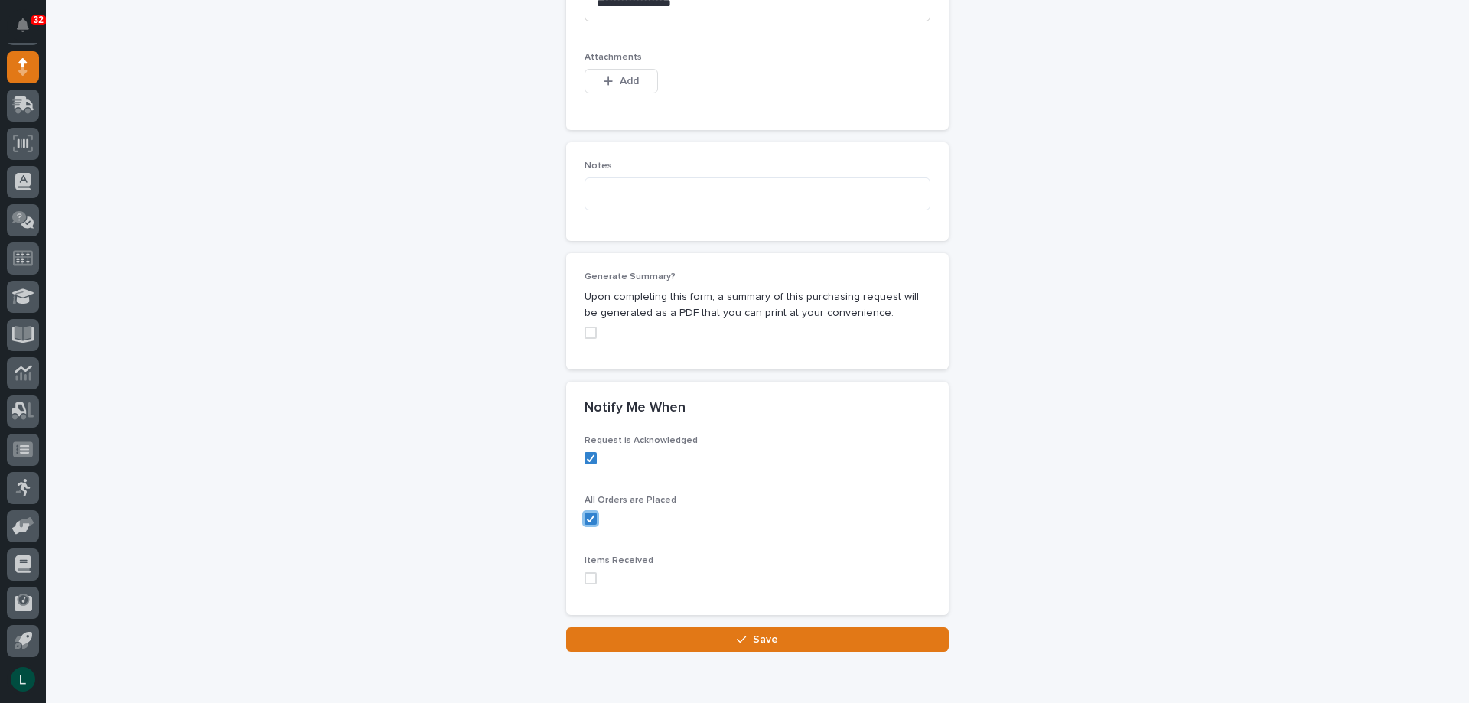
click at [588, 583] on span at bounding box center [591, 578] width 12 height 12
click at [717, 634] on button "Save" at bounding box center [757, 640] width 383 height 24
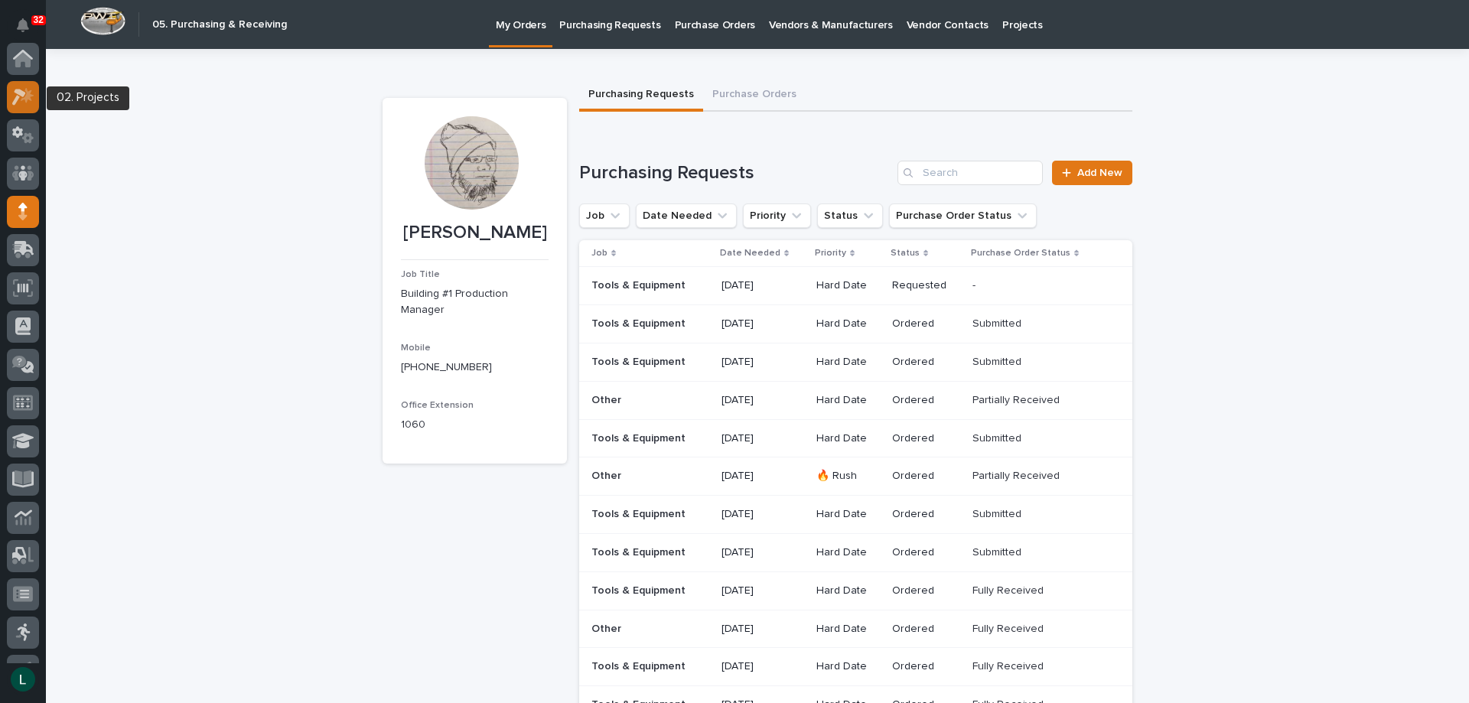
click at [20, 86] on div at bounding box center [23, 97] width 32 height 32
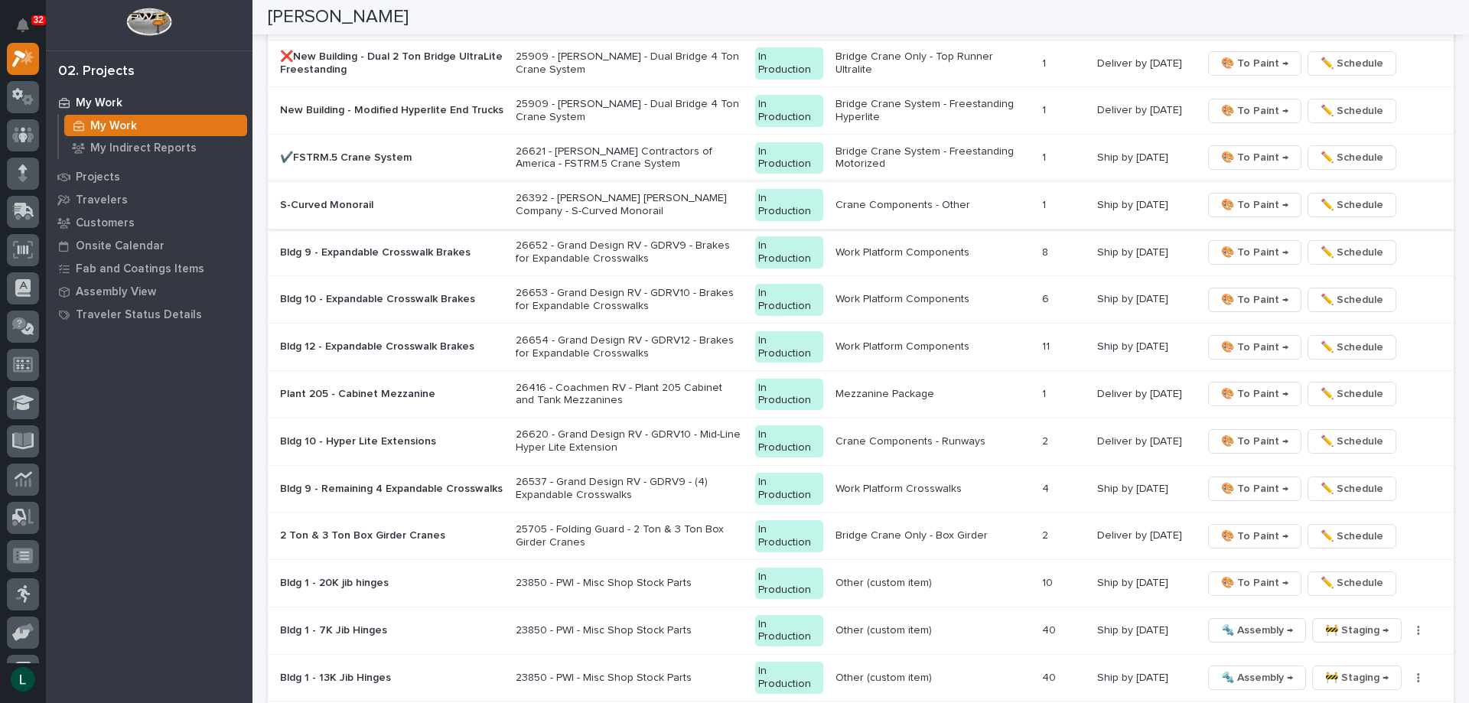
scroll to position [1760, 0]
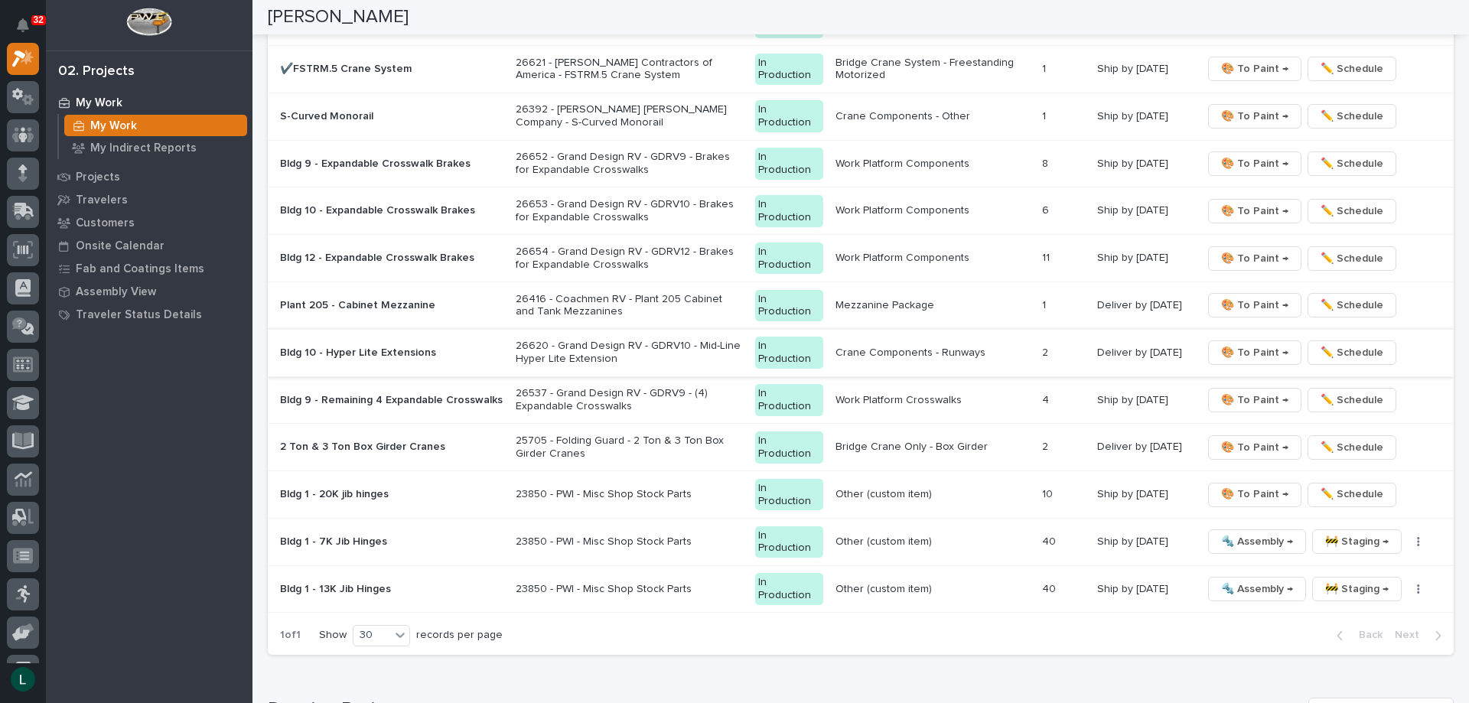
click at [1244, 348] on span "🎨 To Paint →" at bounding box center [1254, 353] width 67 height 18
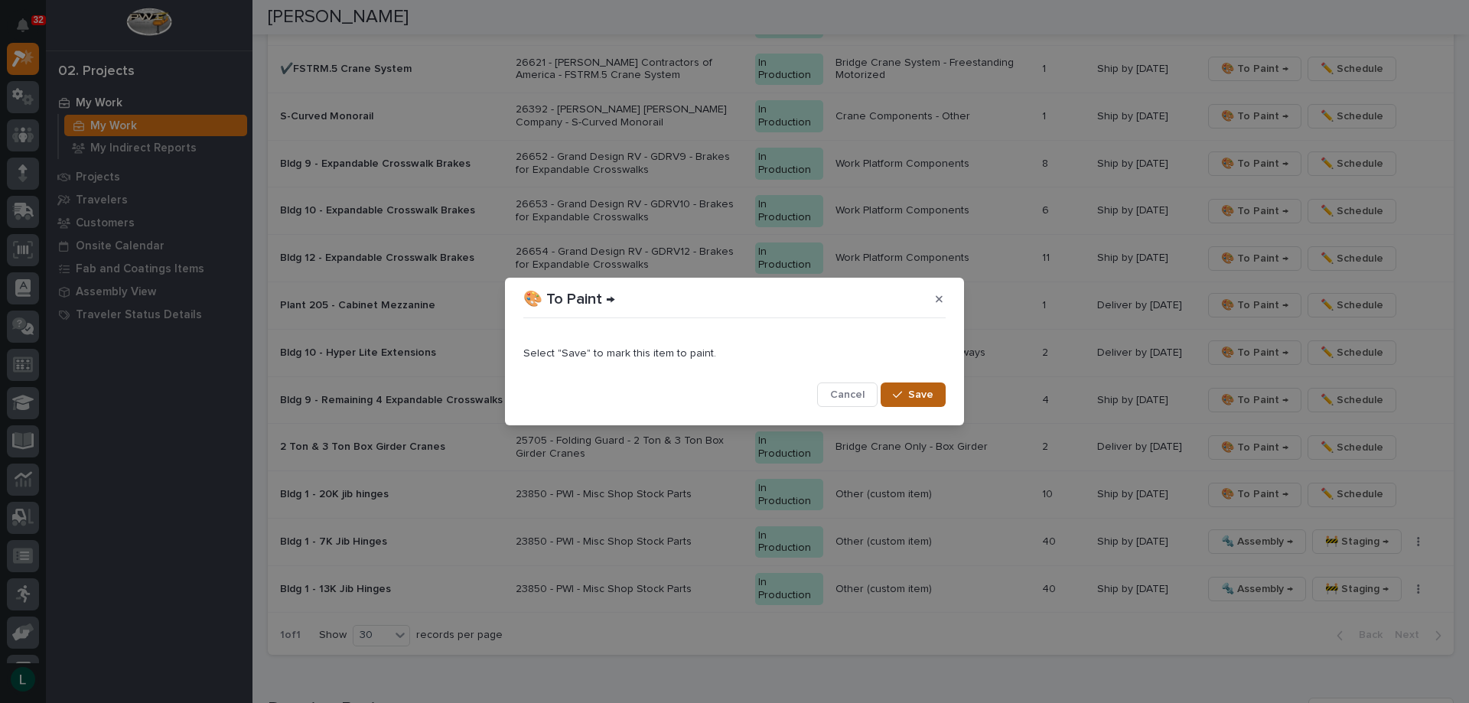
click at [931, 394] on span "Save" at bounding box center [920, 395] width 25 height 14
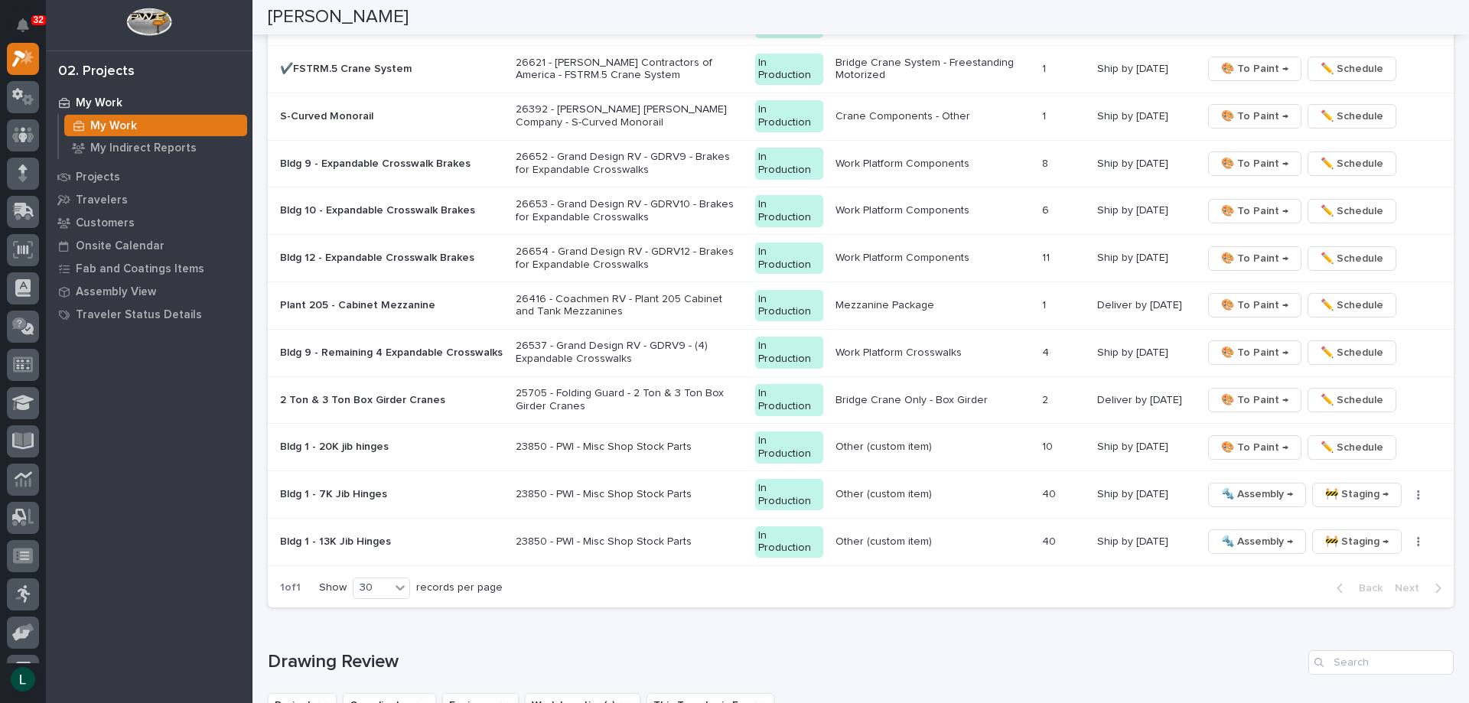
scroll to position [842, 0]
